Goal: Information Seeking & Learning: Learn about a topic

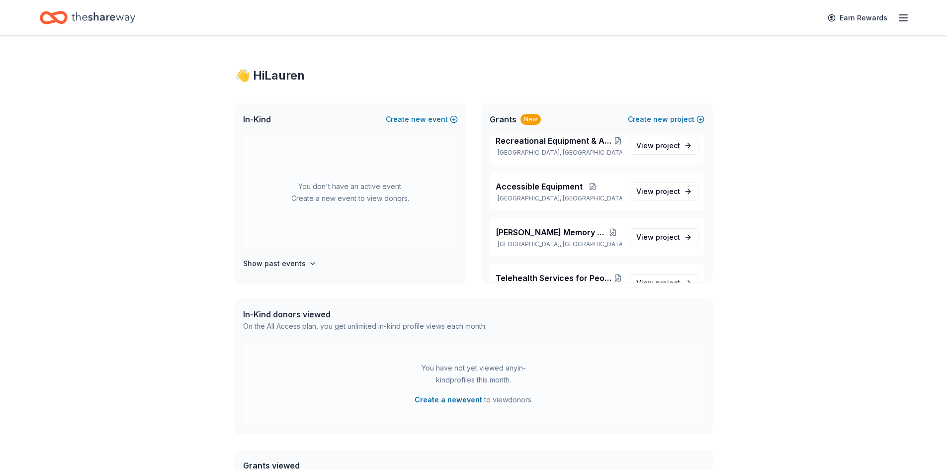
scroll to position [173, 0]
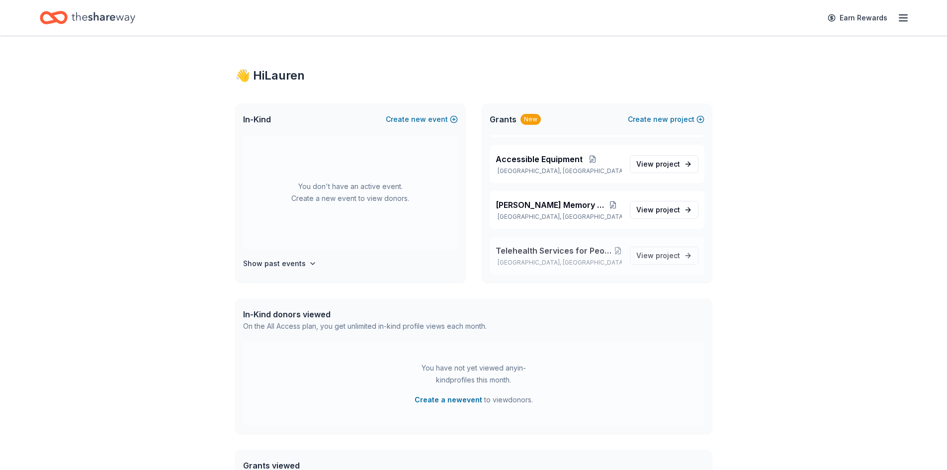
click at [540, 248] on span "Telehealth Services for People with Intellectual and Developmental Disabilities" at bounding box center [555, 251] width 118 height 12
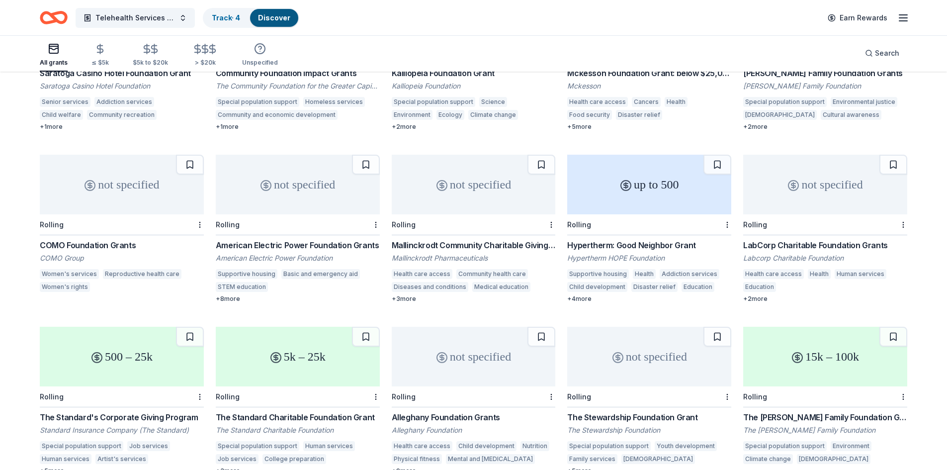
scroll to position [639, 0]
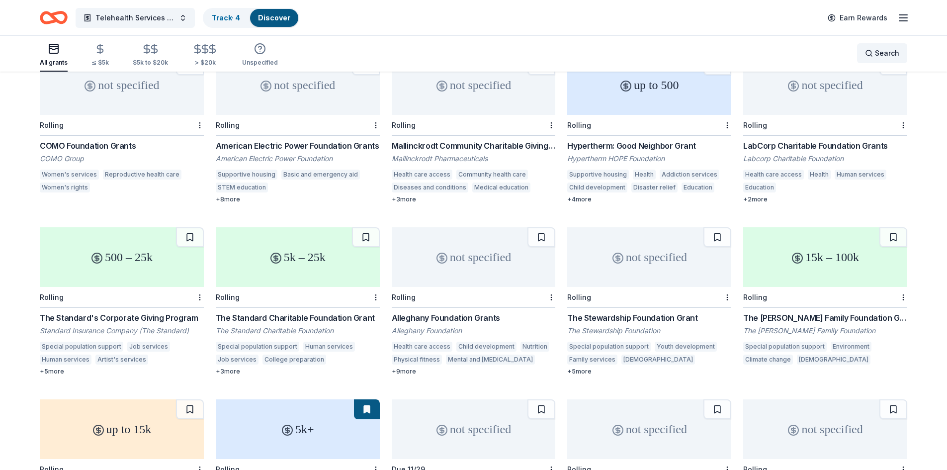
click at [893, 53] on span "Search" at bounding box center [887, 53] width 24 height 12
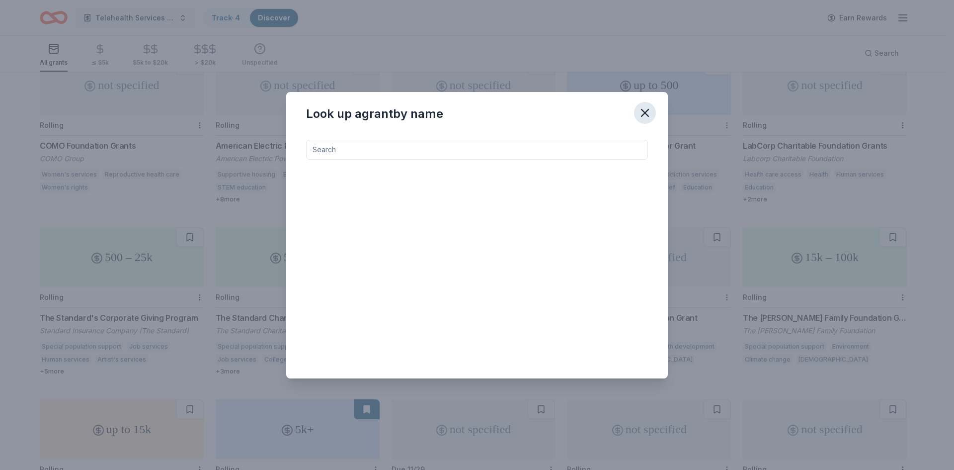
click at [646, 112] on icon "button" at bounding box center [645, 112] width 7 height 7
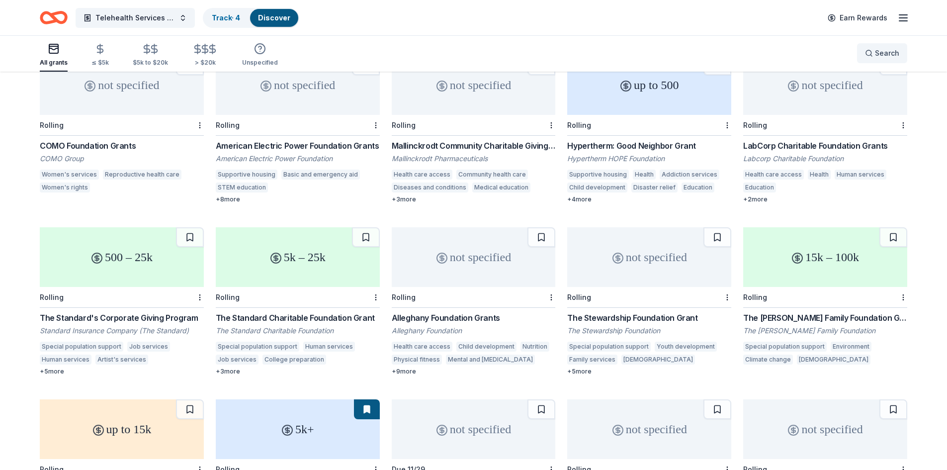
click at [899, 50] on button "Search" at bounding box center [882, 53] width 50 height 20
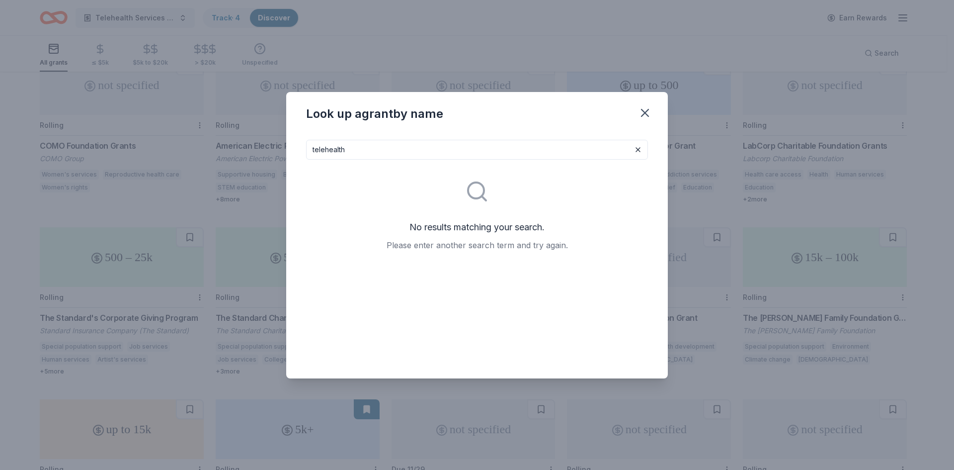
drag, startPoint x: 351, startPoint y: 146, endPoint x: 239, endPoint y: 130, distance: 113.4
click at [260, 145] on div "Look up a grant by name telehealth No results matching your search. Please ente…" at bounding box center [477, 235] width 954 height 470
type input "medical remote care"
click at [649, 101] on div "Look up a grant by name" at bounding box center [477, 112] width 382 height 40
click at [649, 106] on icon "button" at bounding box center [645, 113] width 14 height 14
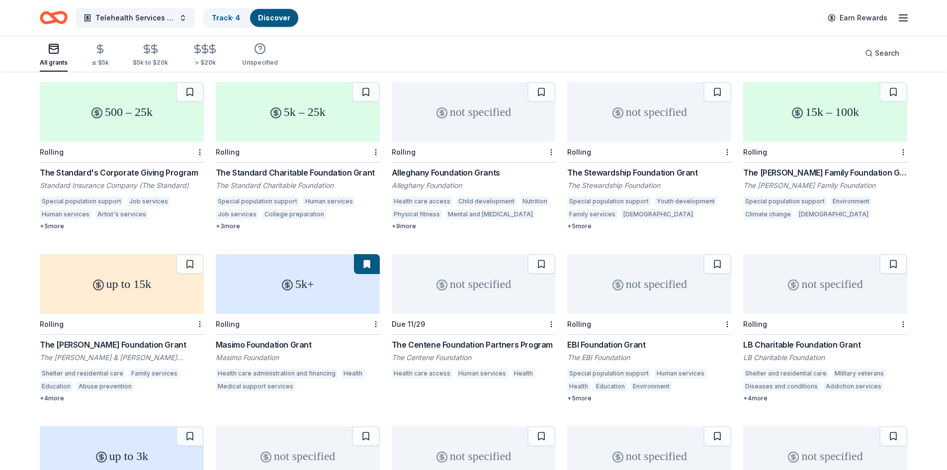
scroll to position [834, 0]
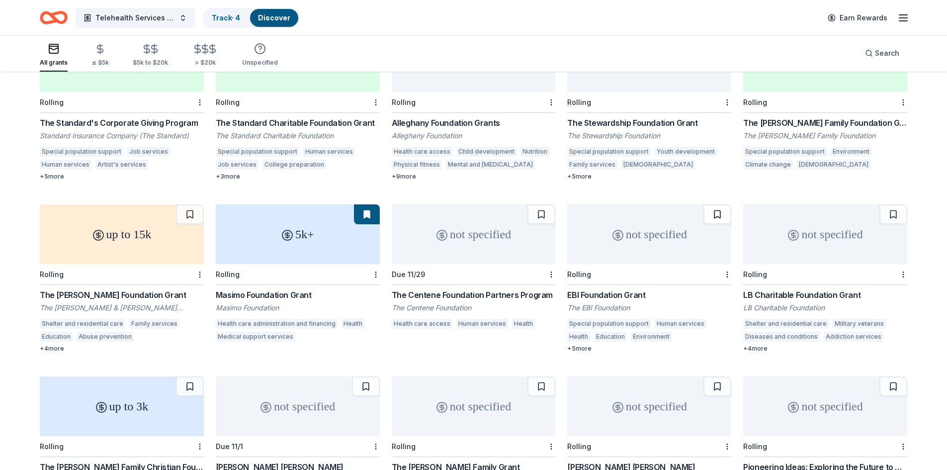
click at [723, 206] on button at bounding box center [717, 214] width 28 height 20
click at [286, 289] on div "Masimo Foundation Grant" at bounding box center [298, 295] width 164 height 12
click at [366, 204] on button at bounding box center [367, 214] width 26 height 20
click at [362, 204] on button at bounding box center [367, 214] width 26 height 20
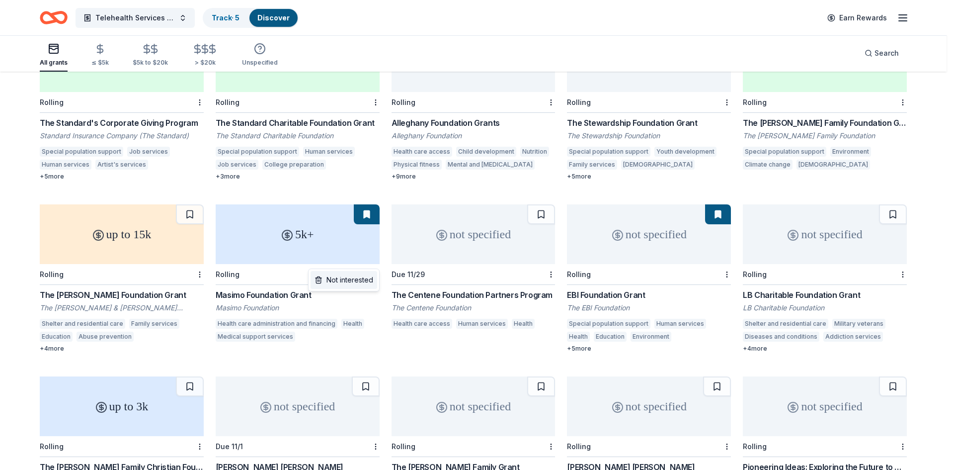
click at [366, 279] on div "Not interested" at bounding box center [344, 280] width 67 height 18
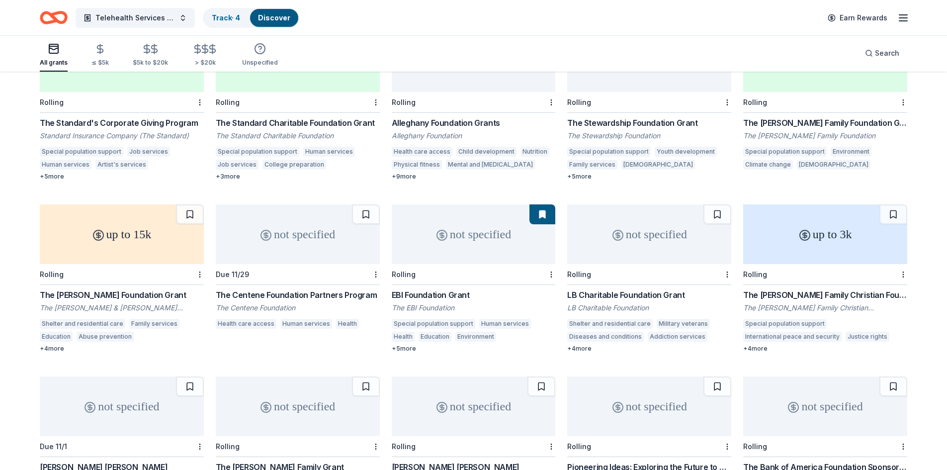
click at [281, 289] on div "The Centene Foundation Partners Program" at bounding box center [298, 295] width 164 height 12
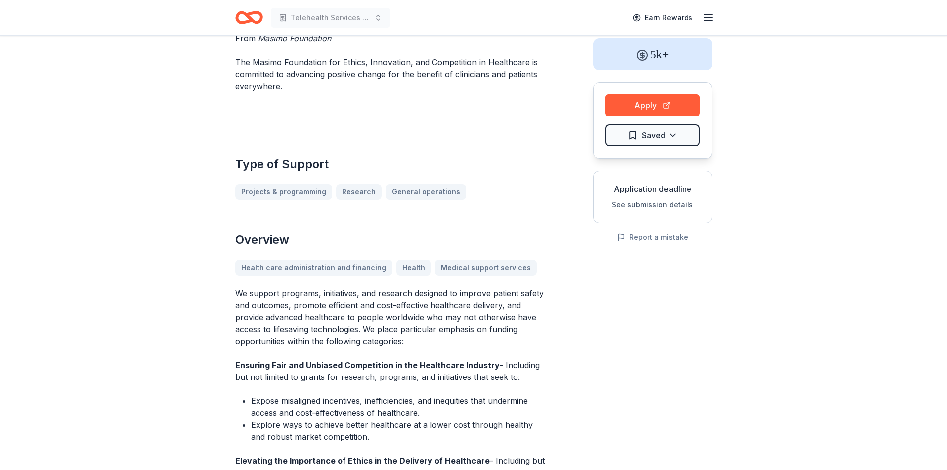
scroll to position [50, 0]
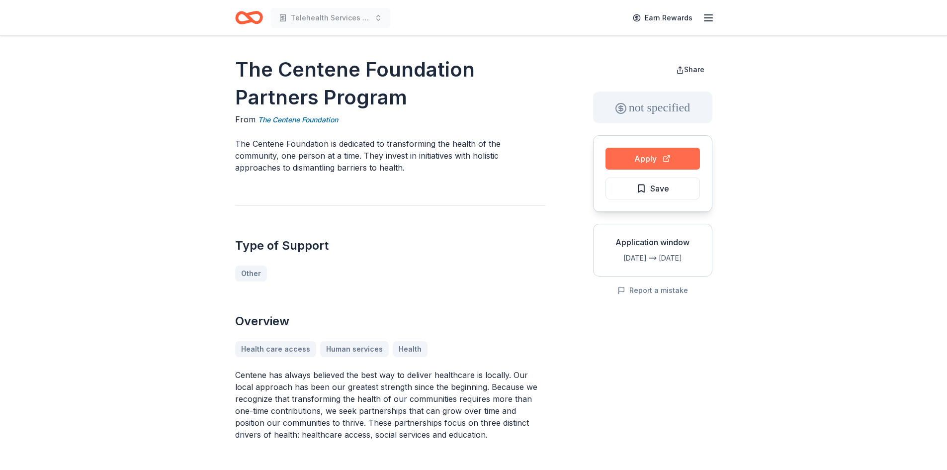
click at [644, 154] on button "Apply" at bounding box center [652, 159] width 94 height 22
